Goal: Obtain resource: Download file/media

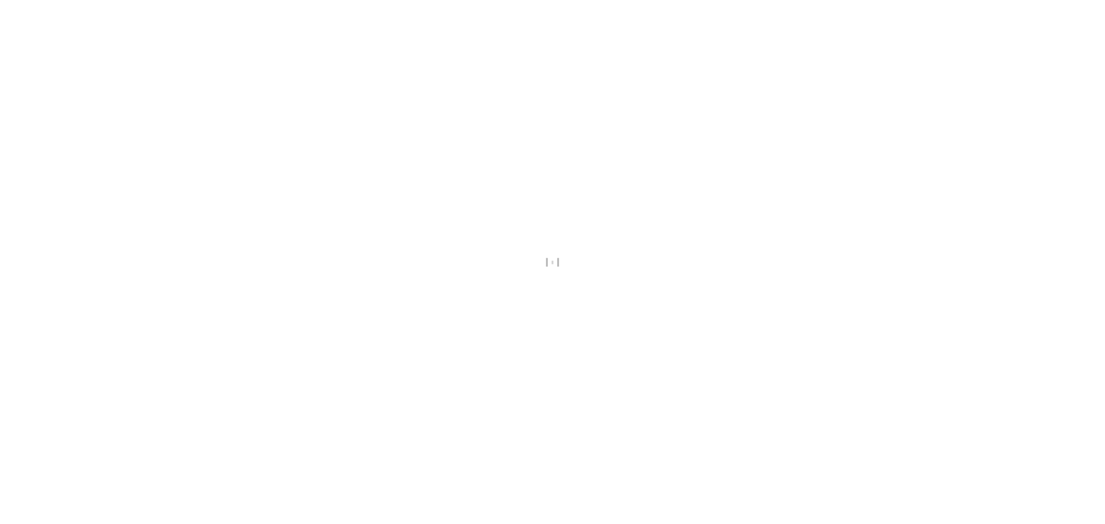
drag, startPoint x: 521, startPoint y: 208, endPoint x: 467, endPoint y: 157, distance: 74.5
click at [467, 157] on div at bounding box center [552, 262] width 1105 height 524
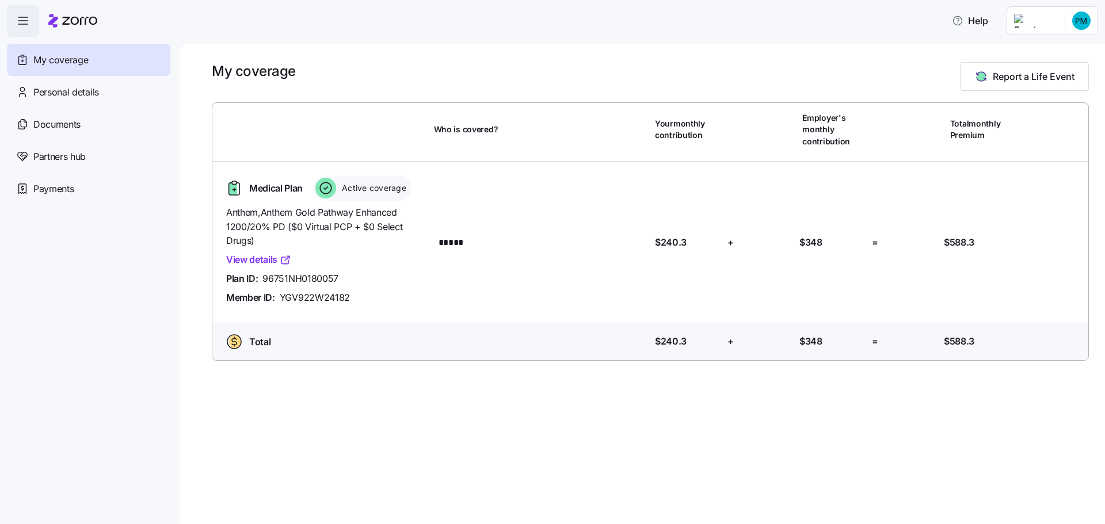
click at [265, 259] on link "View details" at bounding box center [258, 260] width 65 height 14
click at [85, 89] on span "Personal details" at bounding box center [66, 92] width 66 height 14
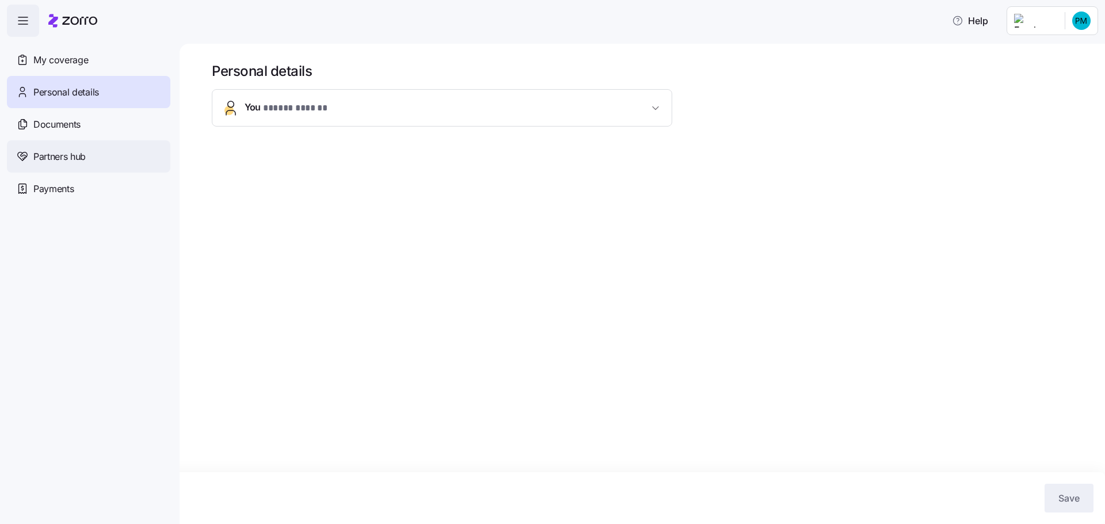
click at [72, 162] on span "Partners hub" at bounding box center [59, 157] width 52 height 14
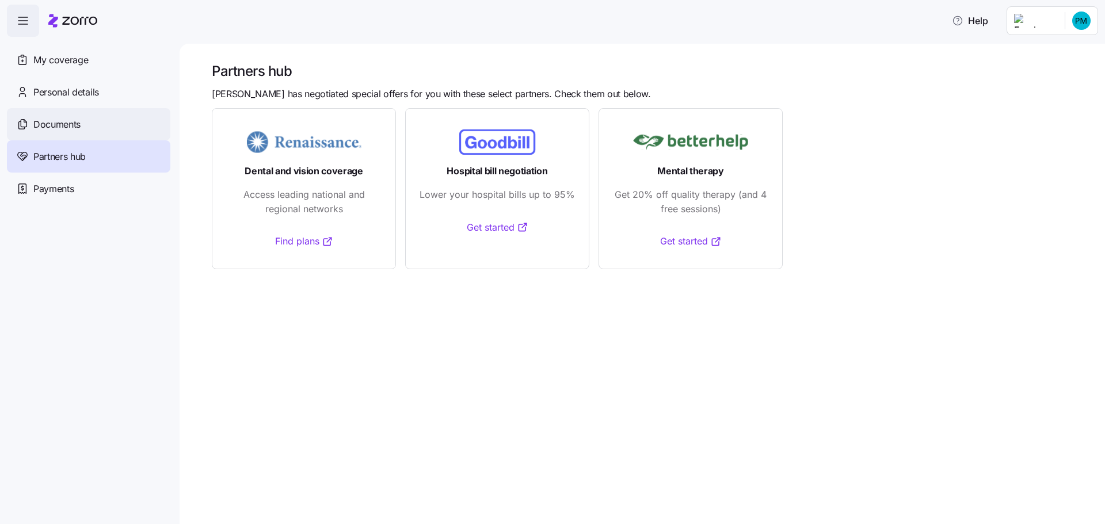
click at [64, 121] on span "Documents" at bounding box center [56, 124] width 47 height 14
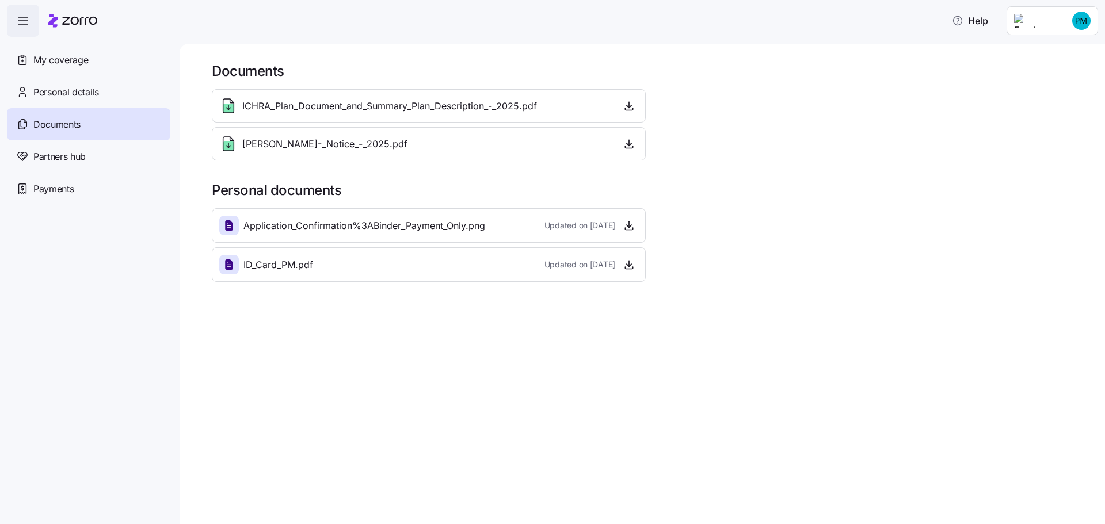
click at [257, 269] on span "ID_Card_PM.pdf" at bounding box center [279, 265] width 70 height 14
click at [627, 265] on icon "button" at bounding box center [630, 265] width 12 height 12
